Goal: Task Accomplishment & Management: Use online tool/utility

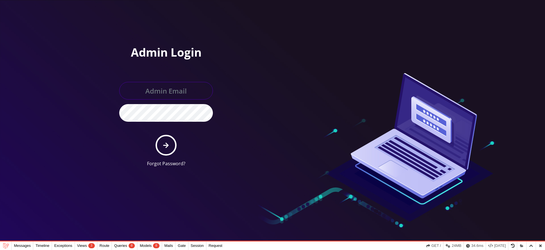
type input "[EMAIL_ADDRESS][DOMAIN_NAME]"
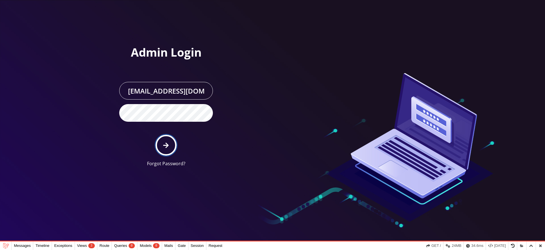
click at [163, 149] on button "submit" at bounding box center [166, 145] width 21 height 21
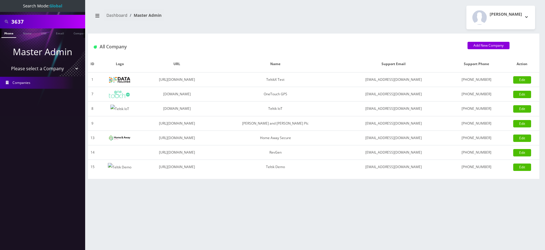
select select "7"
click at [7, 63] on select "Please select a Company TeltikX Test OneTouch GPS Teltik IoT [PERSON_NAME] and …" at bounding box center [43, 68] width 72 height 11
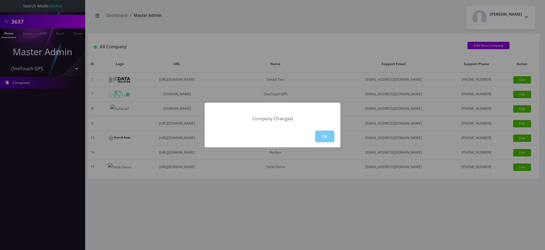
click at [323, 139] on button "OK" at bounding box center [324, 136] width 19 height 12
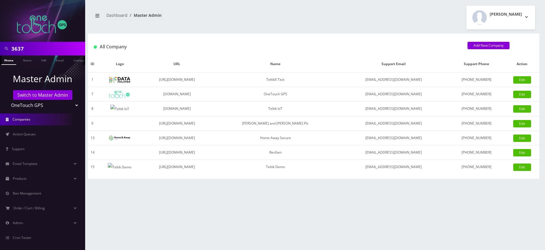
scroll to position [20, 0]
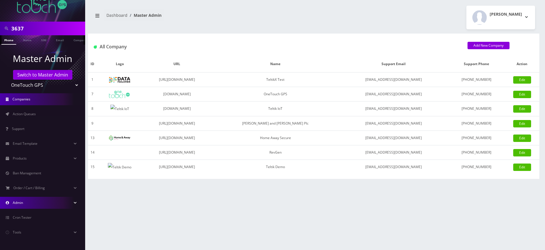
click at [47, 199] on link "Admin" at bounding box center [42, 203] width 85 height 12
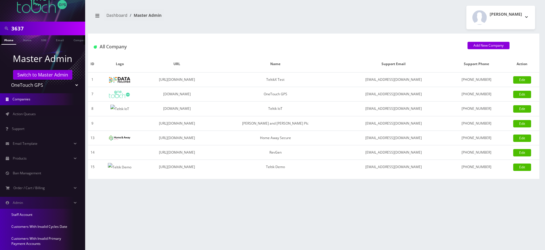
scroll to position [97, 0]
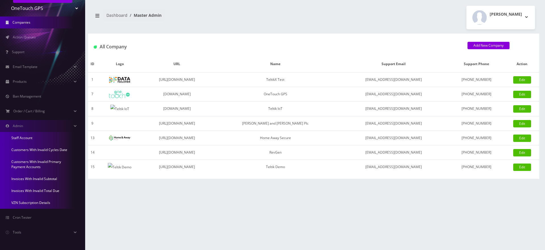
click at [39, 178] on link "Invoices With Invalid Subtotal" at bounding box center [42, 179] width 85 height 12
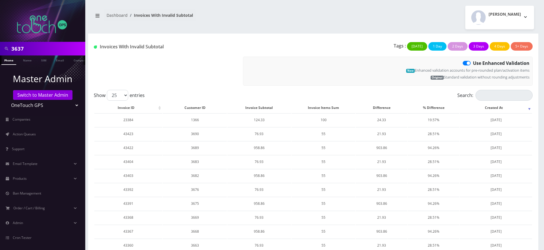
click at [473, 62] on label "Use Enhanced Validation" at bounding box center [501, 63] width 57 height 7
click at [473, 62] on input "Use Enhanced Validation" at bounding box center [475, 62] width 4 height 4
checkbox input "false"
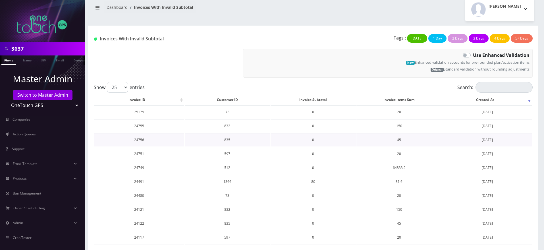
scroll to position [5, 0]
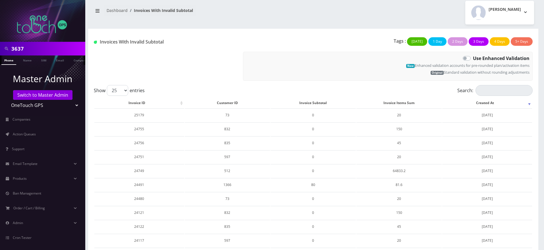
click at [473, 59] on label "Use Enhanced Validation" at bounding box center [501, 58] width 57 height 7
click at [473, 59] on input "Use Enhanced Validation" at bounding box center [475, 57] width 4 height 4
checkbox input "true"
